Goal: Task Accomplishment & Management: Manage account settings

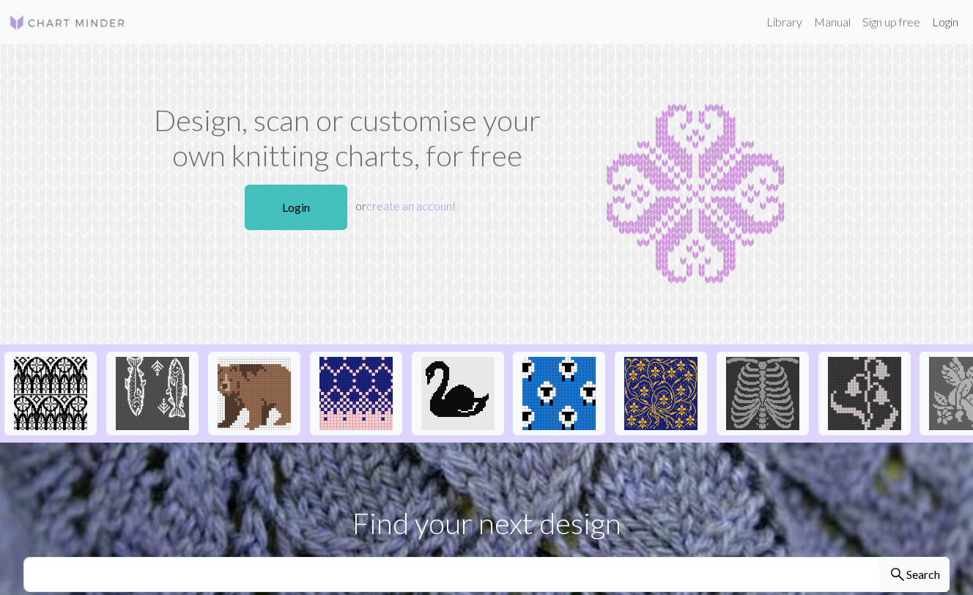
click at [937, 25] on link "Login" at bounding box center [945, 21] width 38 height 29
click at [289, 198] on link "Login" at bounding box center [296, 207] width 103 height 45
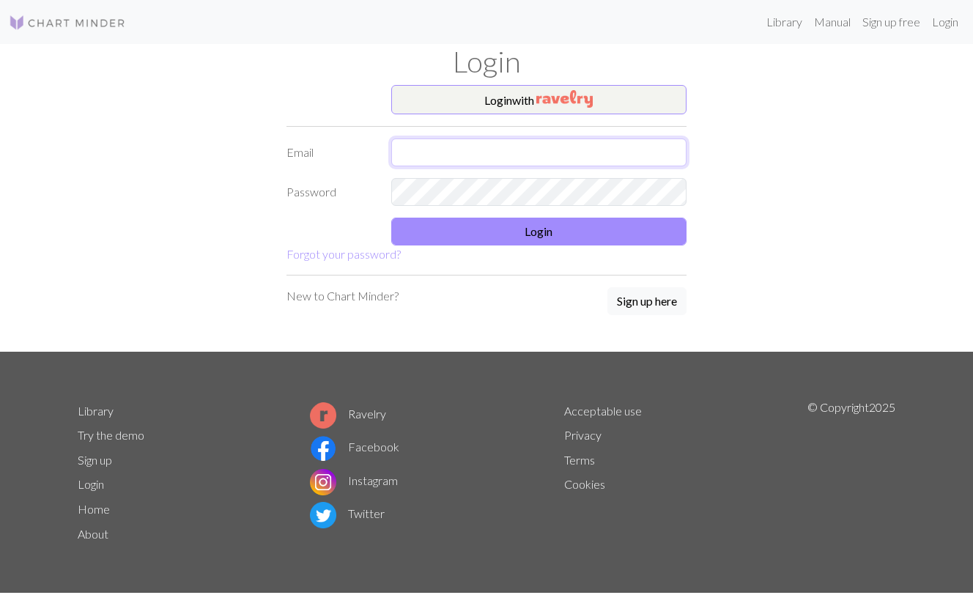
click at [426, 155] on input "text" at bounding box center [539, 152] width 296 height 28
type input "[EMAIL_ADDRESS][DOMAIN_NAME]"
